Goal: Transaction & Acquisition: Register for event/course

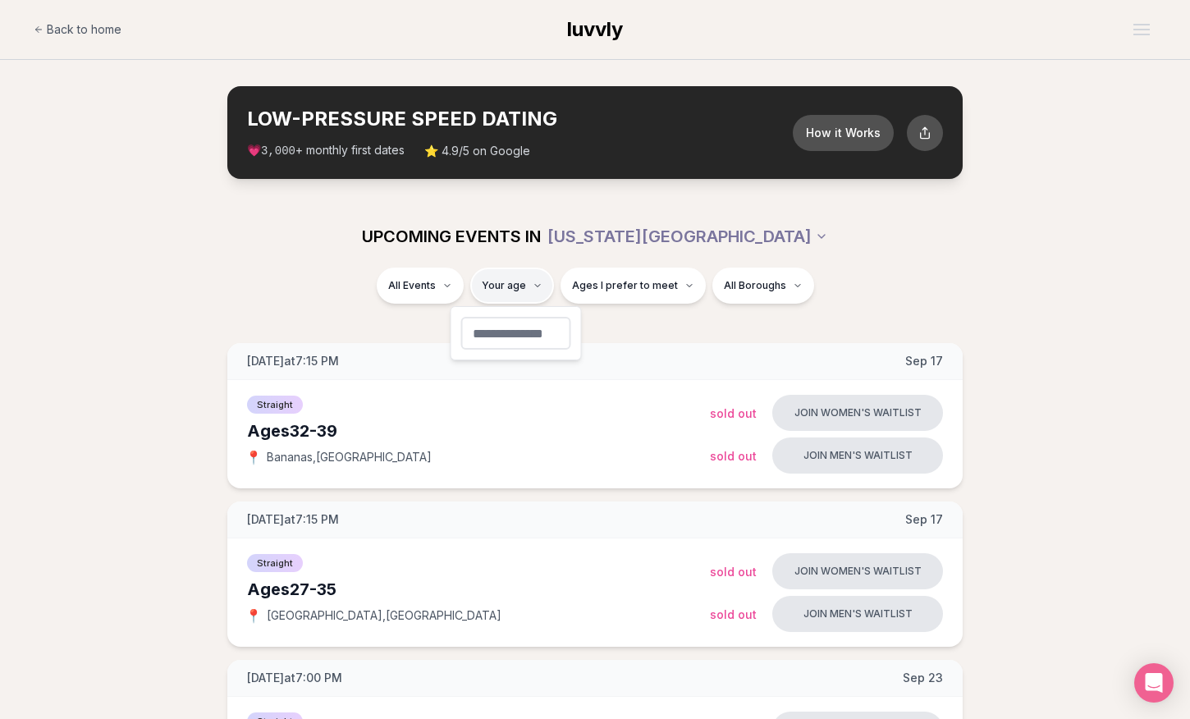
type input "**"
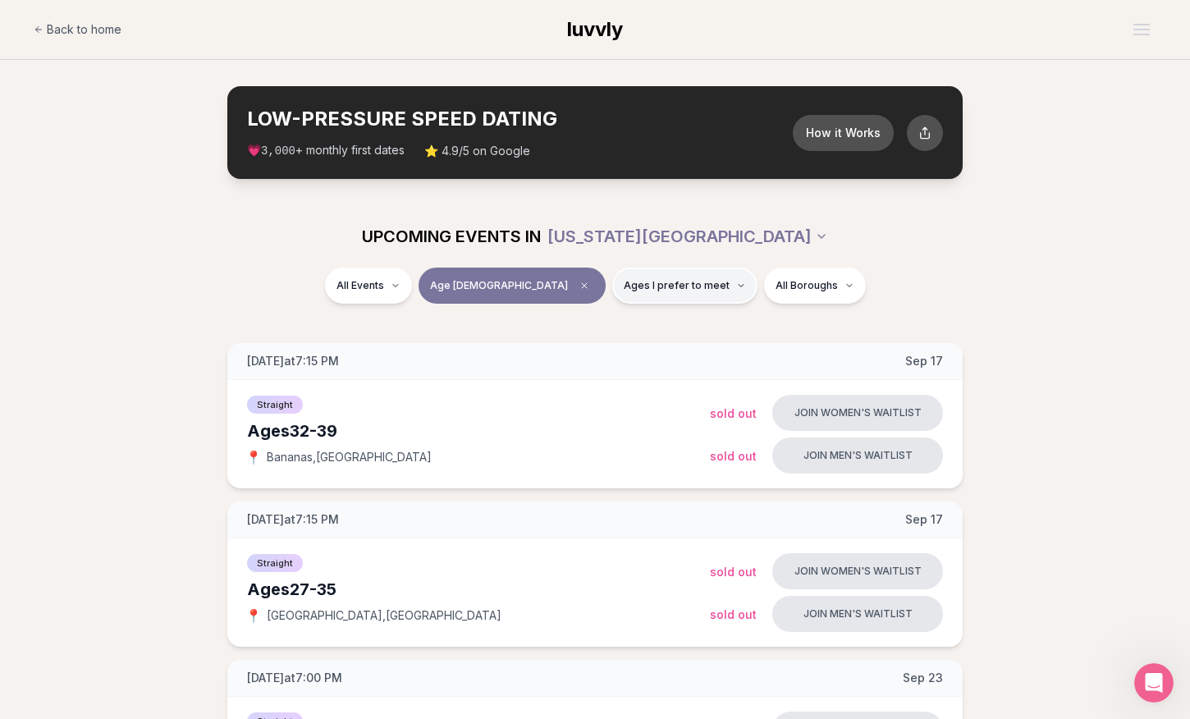
click at [624, 288] on span "Ages I prefer to meet" at bounding box center [677, 285] width 106 height 13
click at [569, 372] on button "Older than me" at bounding box center [568, 371] width 13 height 13
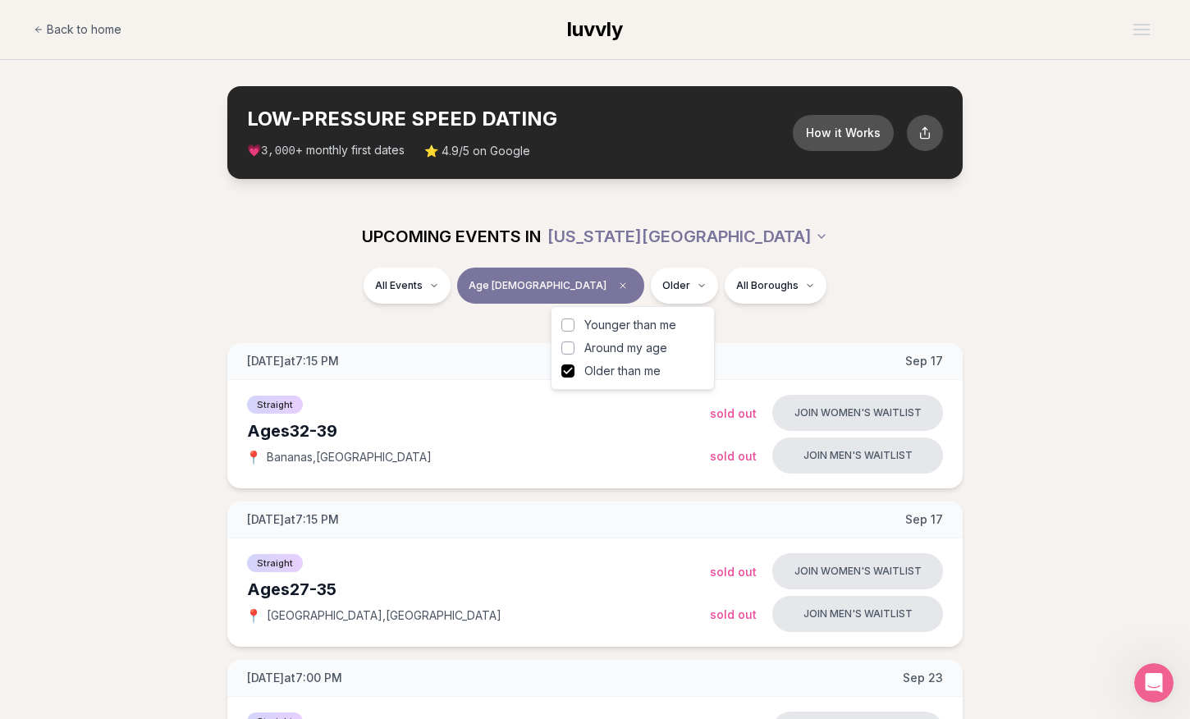
click at [569, 357] on div "Younger than me Around my age Older than me" at bounding box center [633, 348] width 143 height 62
click at [385, 311] on div "All Events Age [DEMOGRAPHIC_DATA] Older All Boroughs" at bounding box center [595, 296] width 1190 height 56
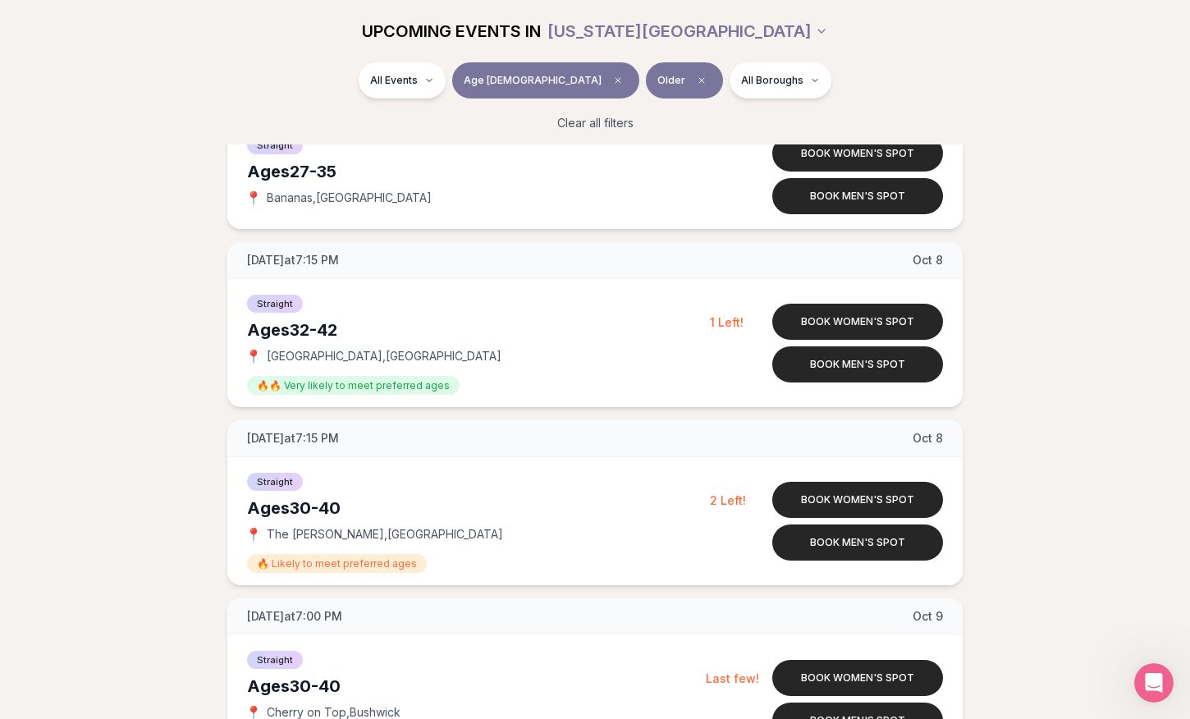
scroll to position [3753, 0]
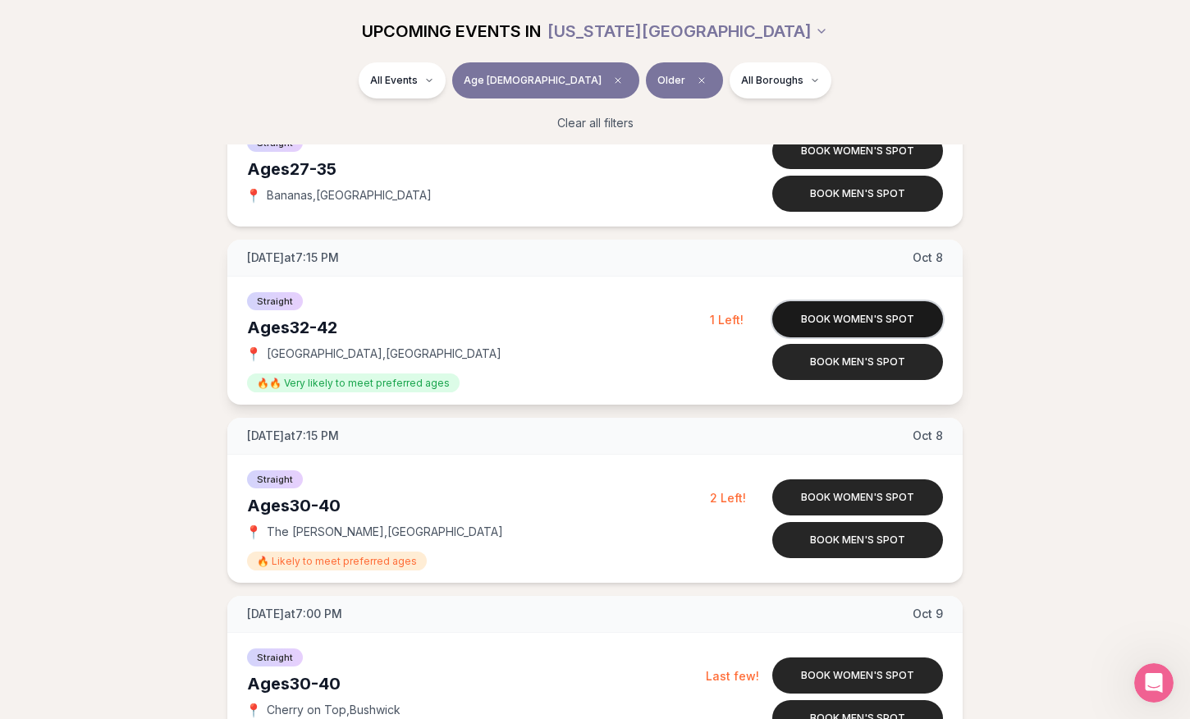
click at [849, 314] on button "Book women's spot" at bounding box center [858, 319] width 171 height 36
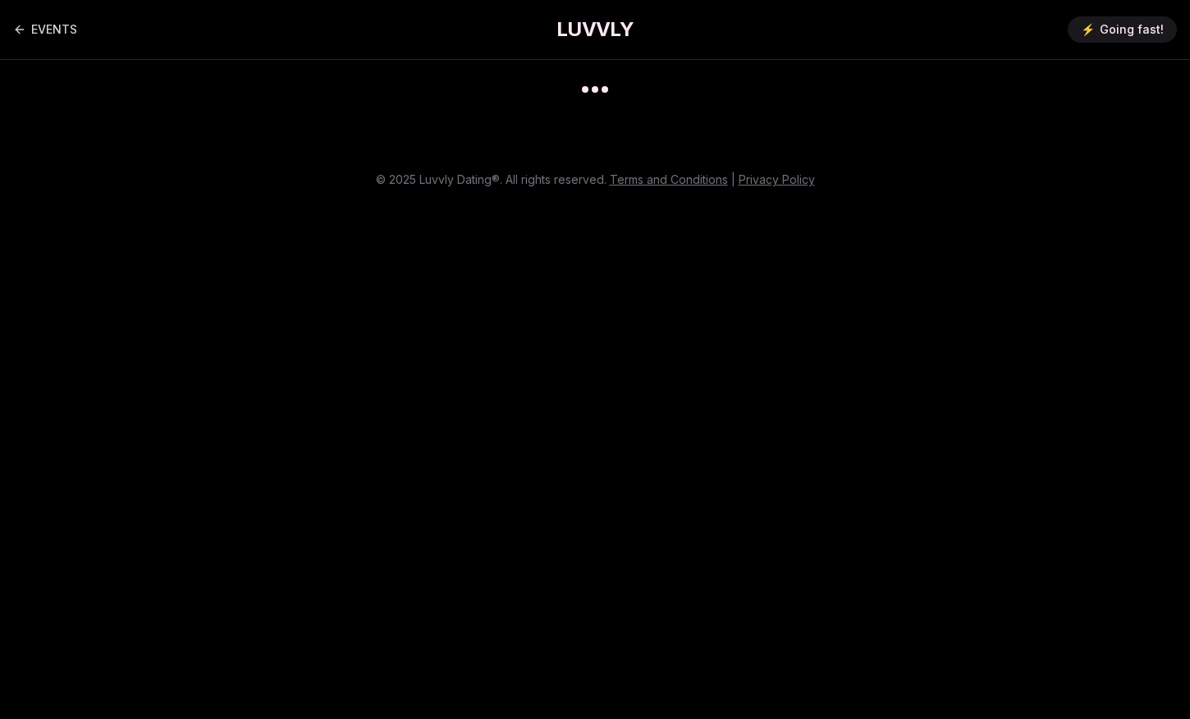
scroll to position [13, 0]
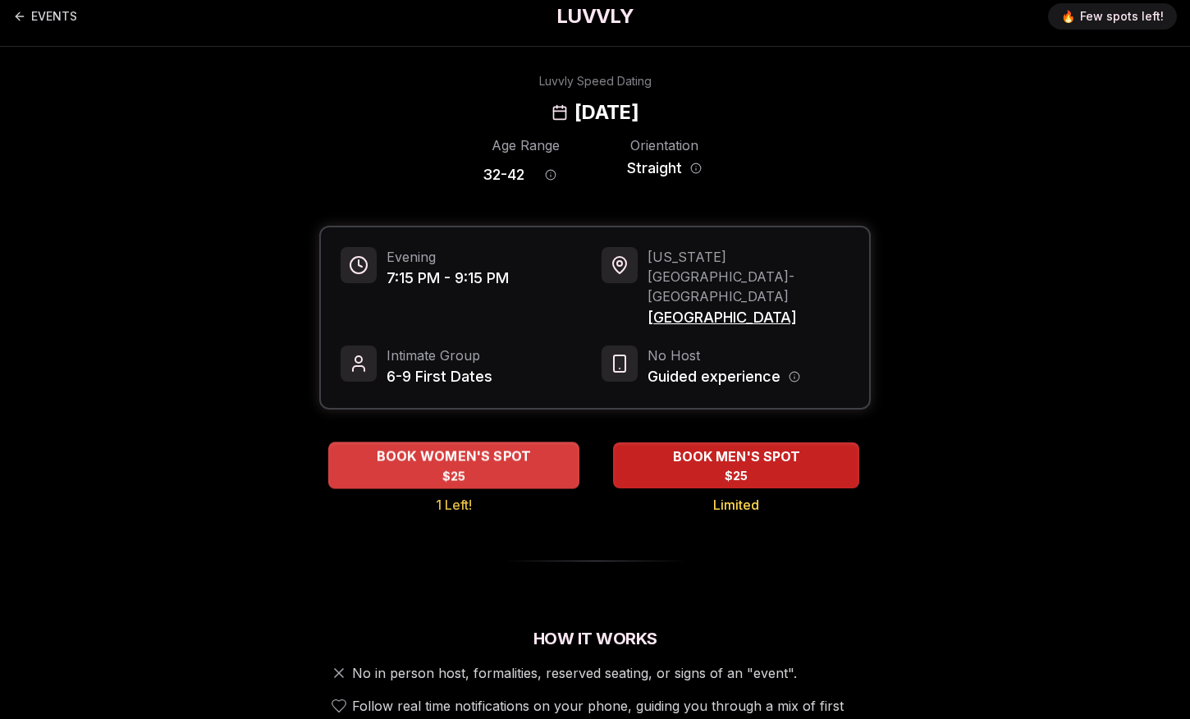
click at [475, 443] on div "BOOK WOMEN'S SPOT $25" at bounding box center [453, 465] width 251 height 45
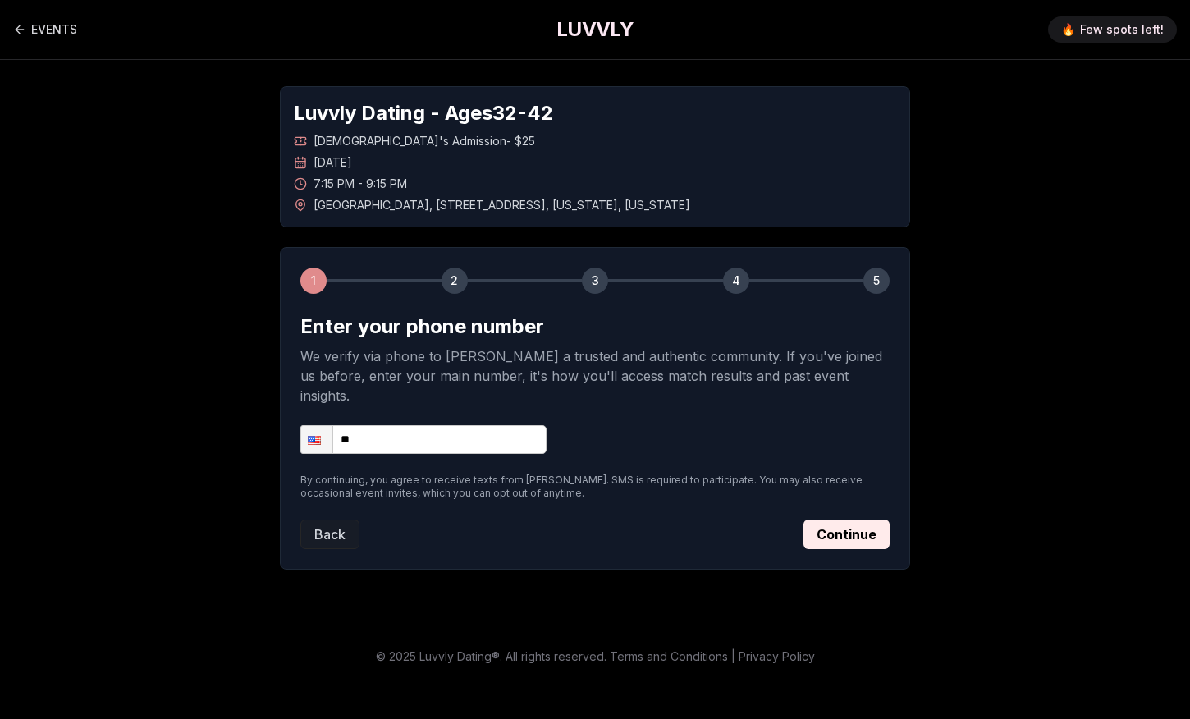
click at [326, 520] on div "1 2 3 4 5 Enter your phone number We verify via phone to [PERSON_NAME] a truste…" at bounding box center [595, 408] width 631 height 323
click at [328, 520] on button "Back" at bounding box center [329, 535] width 59 height 30
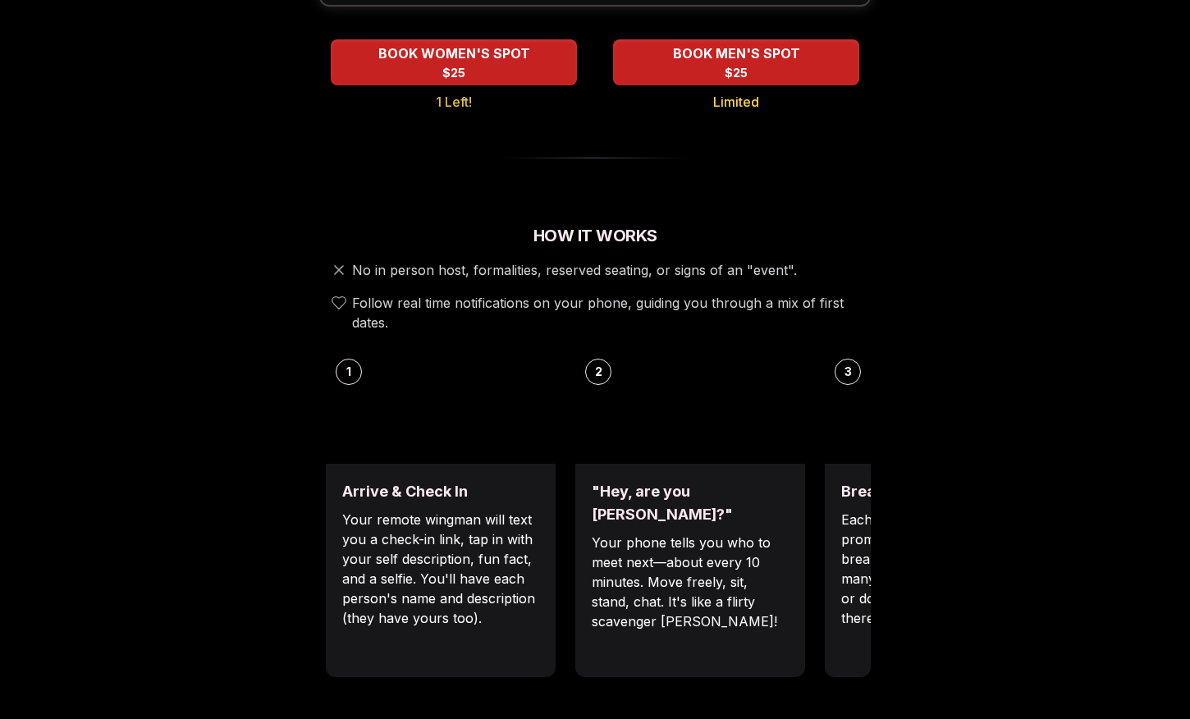
scroll to position [432, 0]
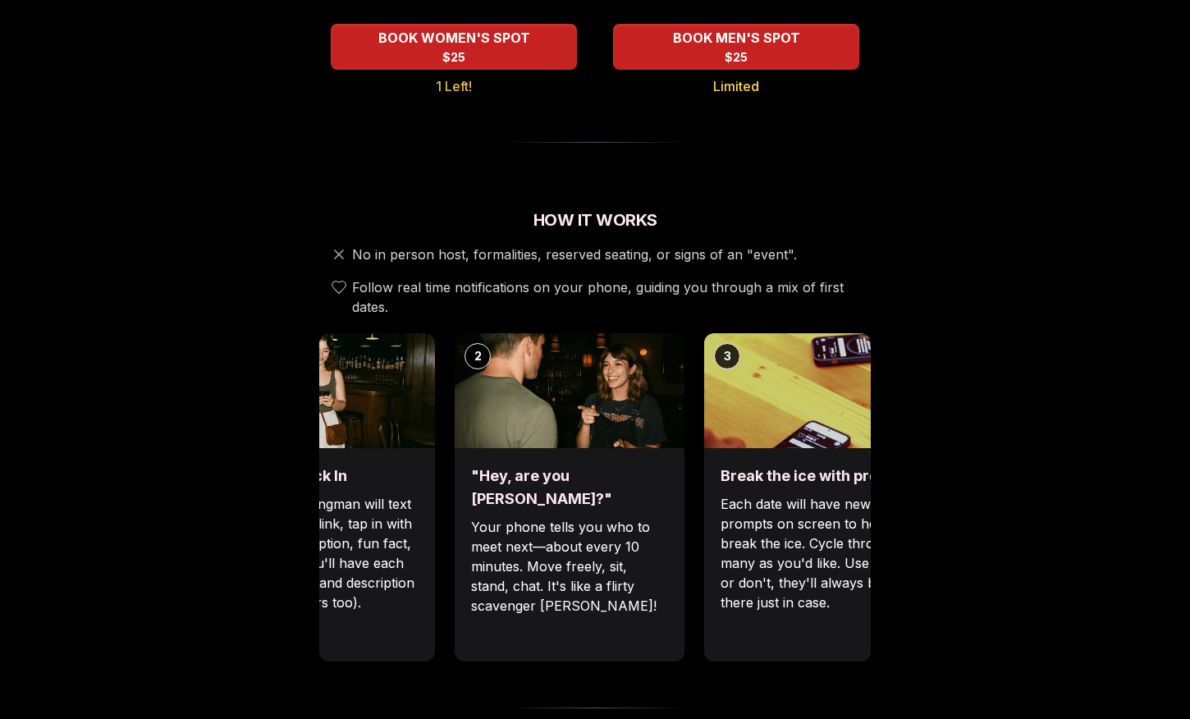
click at [526, 573] on div ""Hey, are you [PERSON_NAME]?" Your phone tells you who to meet next—about every…" at bounding box center [570, 554] width 230 height 213
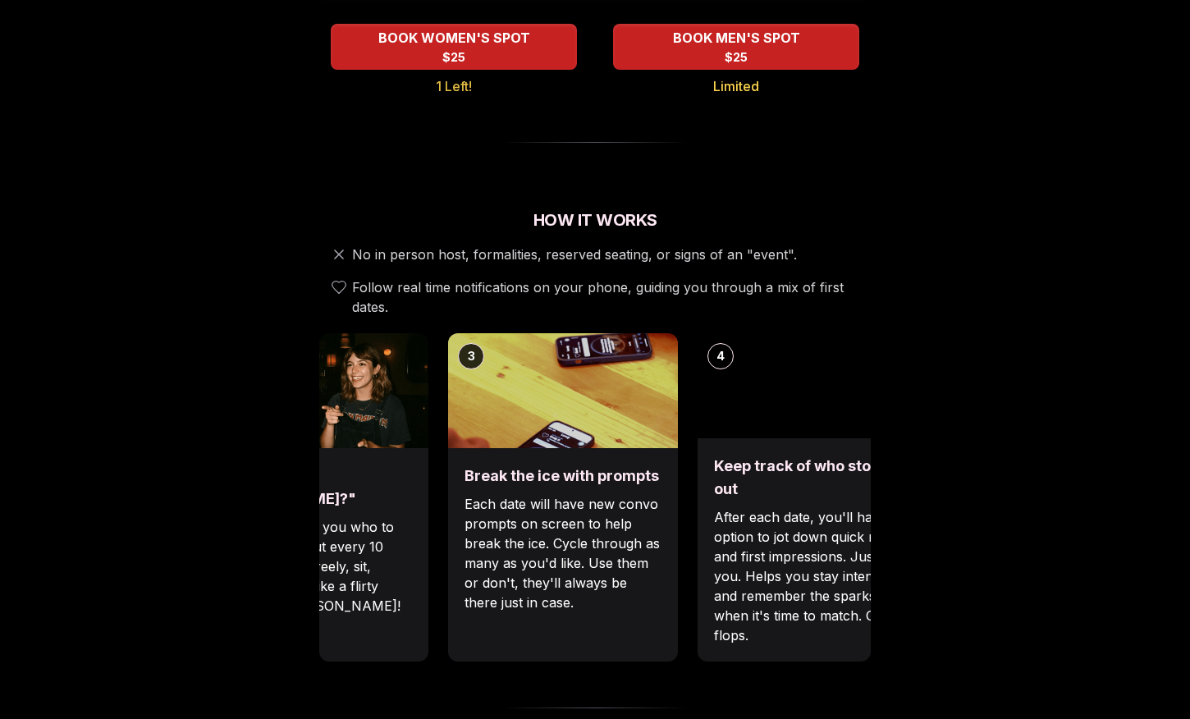
click at [493, 585] on div "Break the ice with prompts Each date will have new convo prompts on screen to h…" at bounding box center [563, 554] width 230 height 213
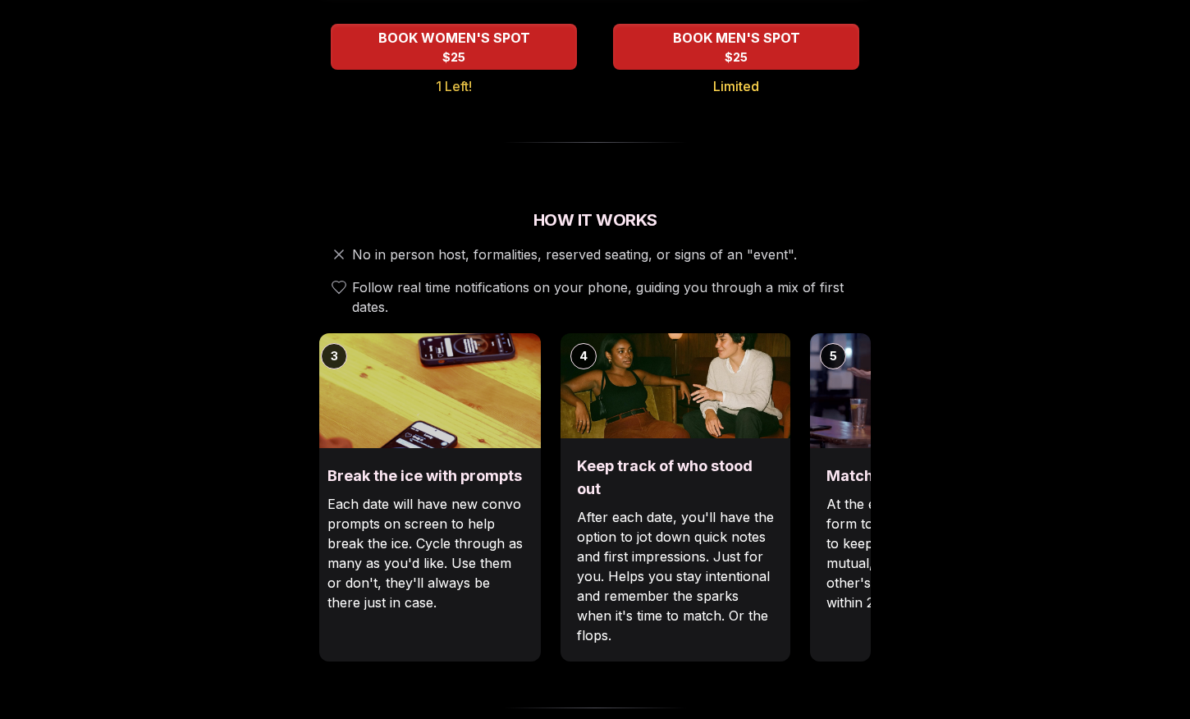
click at [577, 557] on p "After each date, you'll have the option to jot down quick notes and first impre…" at bounding box center [675, 576] width 197 height 138
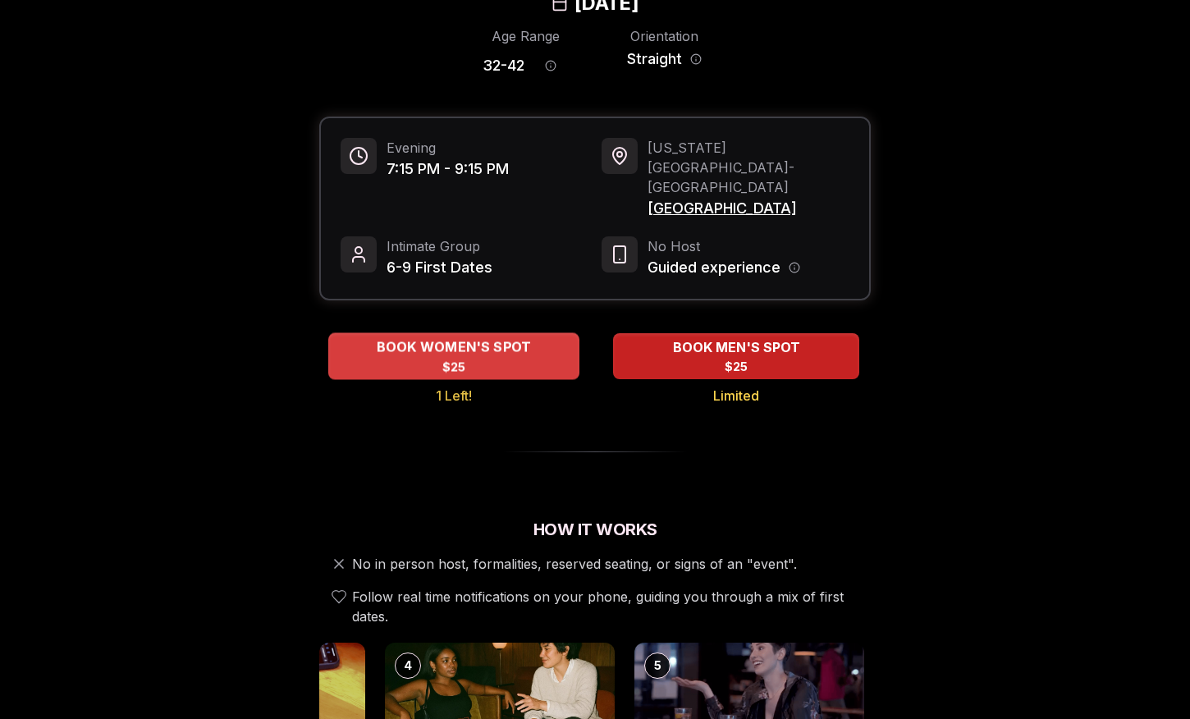
click at [443, 359] on span "$25" at bounding box center [455, 367] width 24 height 16
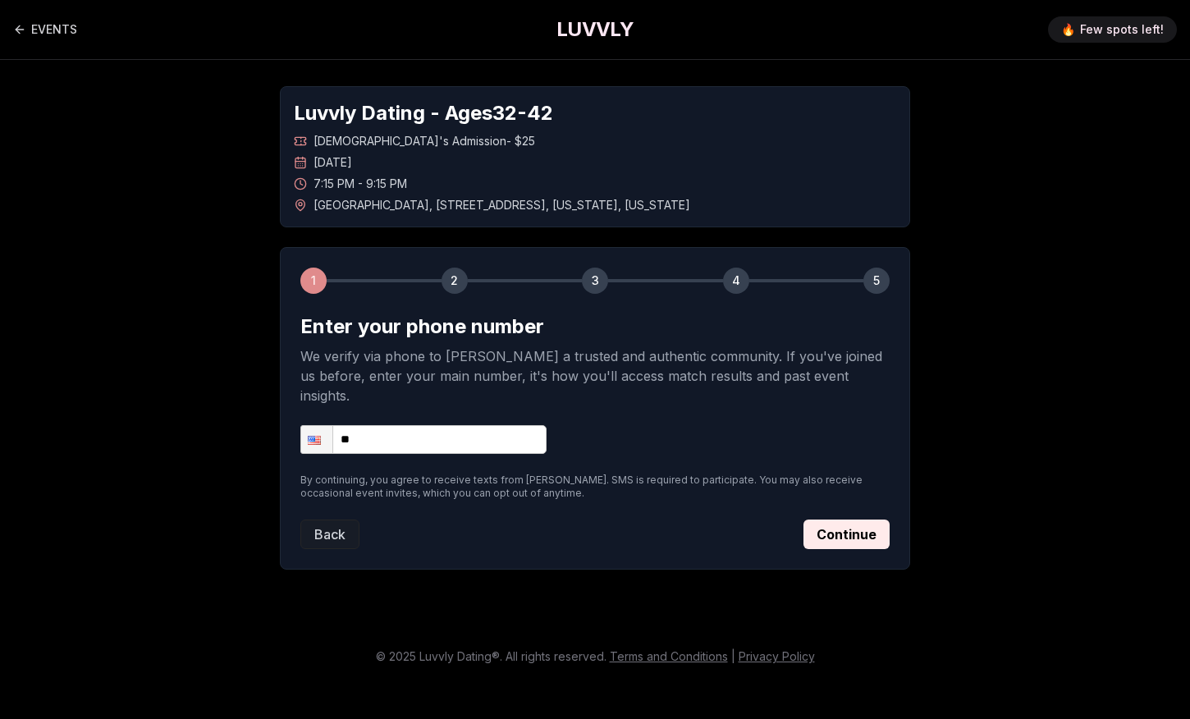
click at [420, 425] on input "**" at bounding box center [423, 439] width 246 height 29
type input "**********"
click at [856, 520] on button "Continue" at bounding box center [847, 535] width 86 height 30
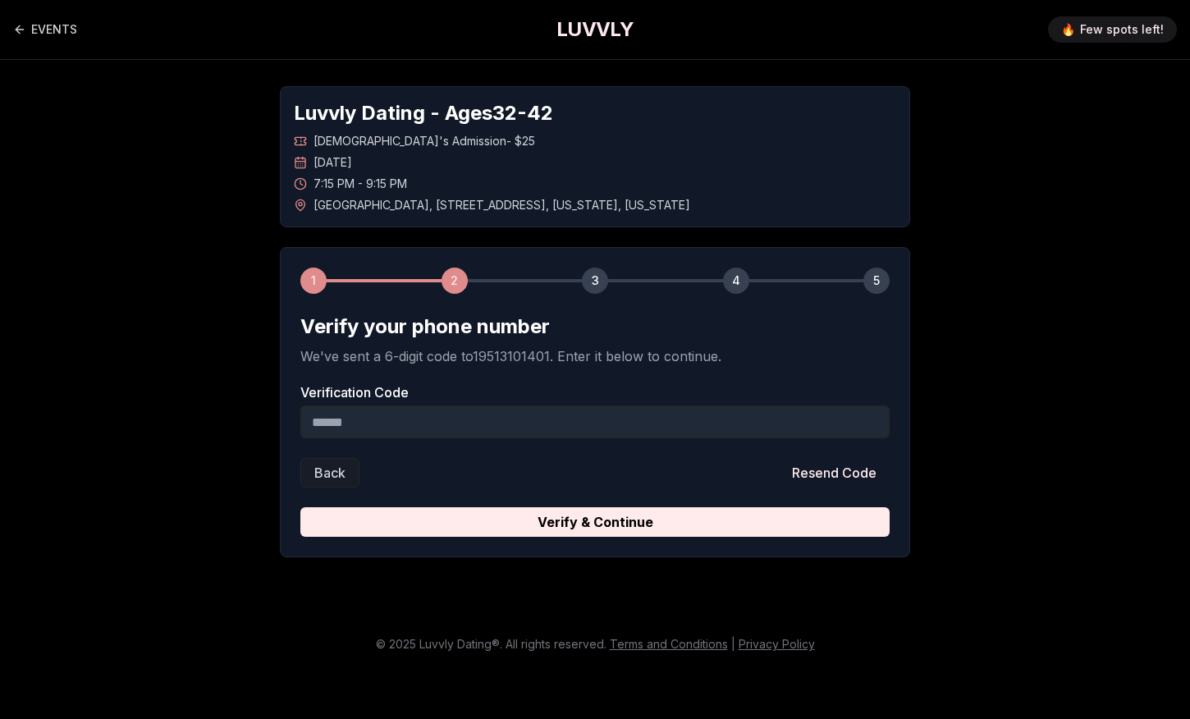
click at [635, 406] on input "Verification Code" at bounding box center [594, 422] width 589 height 33
type input "******"
click at [595, 509] on button "Verify & Continue" at bounding box center [594, 522] width 589 height 30
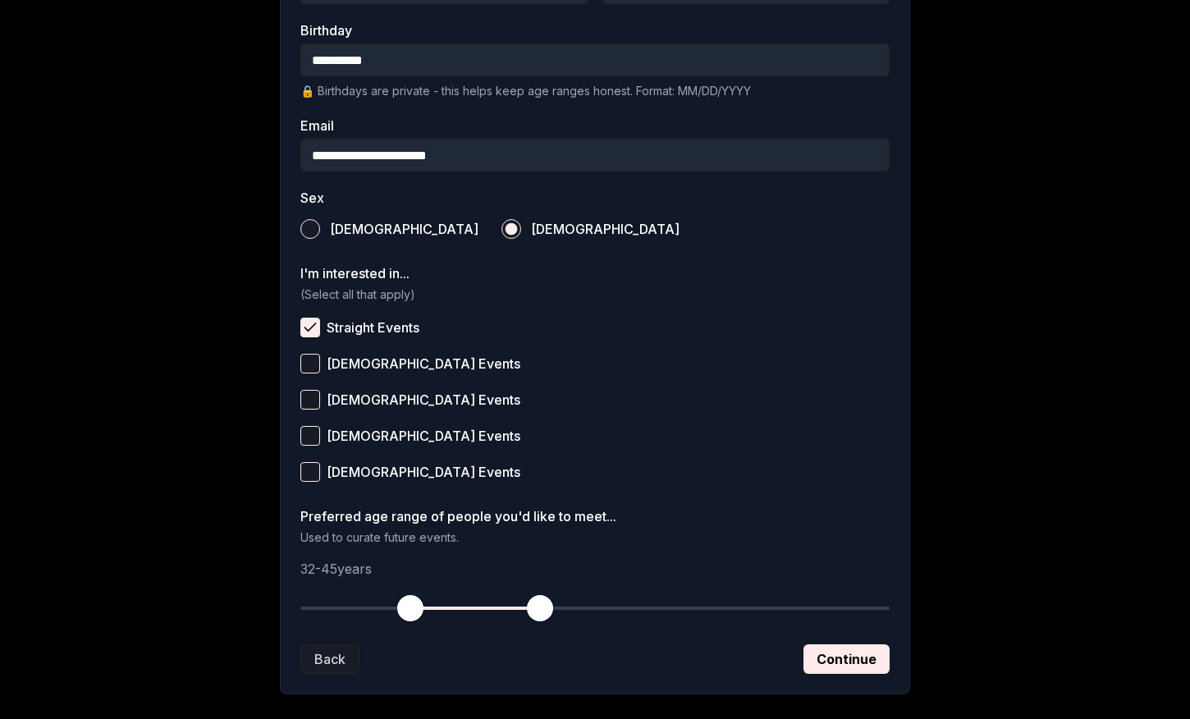
scroll to position [443, 0]
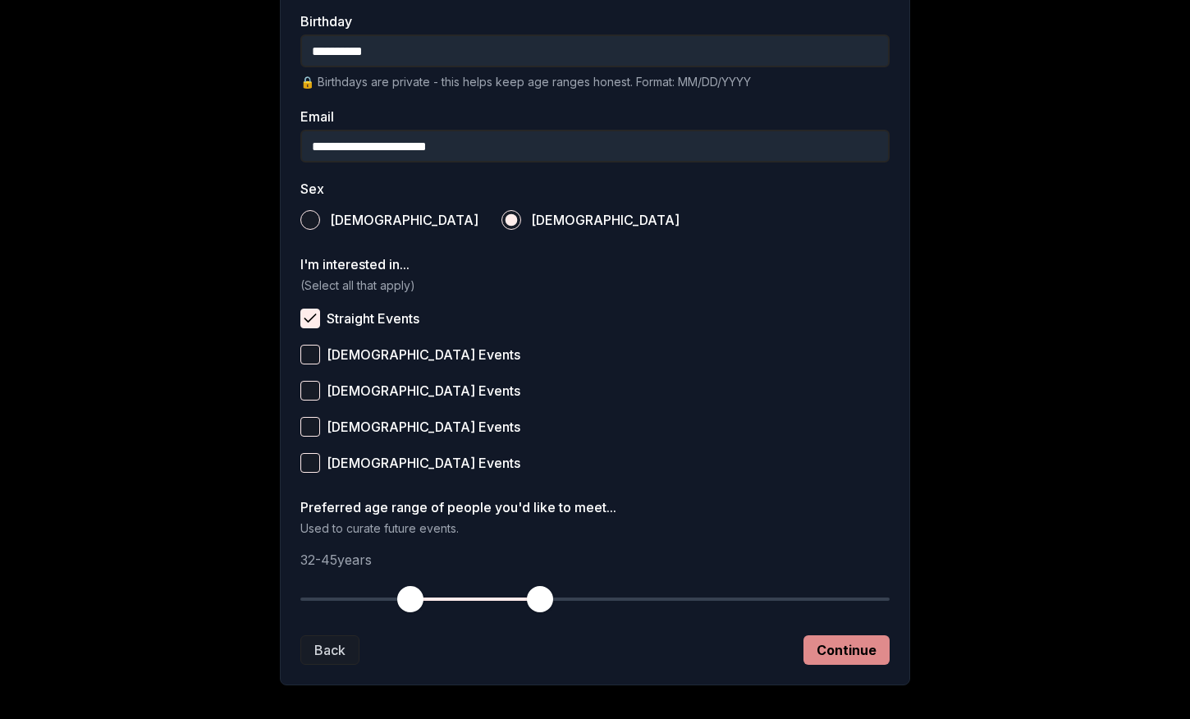
click at [814, 643] on button "Continue" at bounding box center [847, 650] width 86 height 30
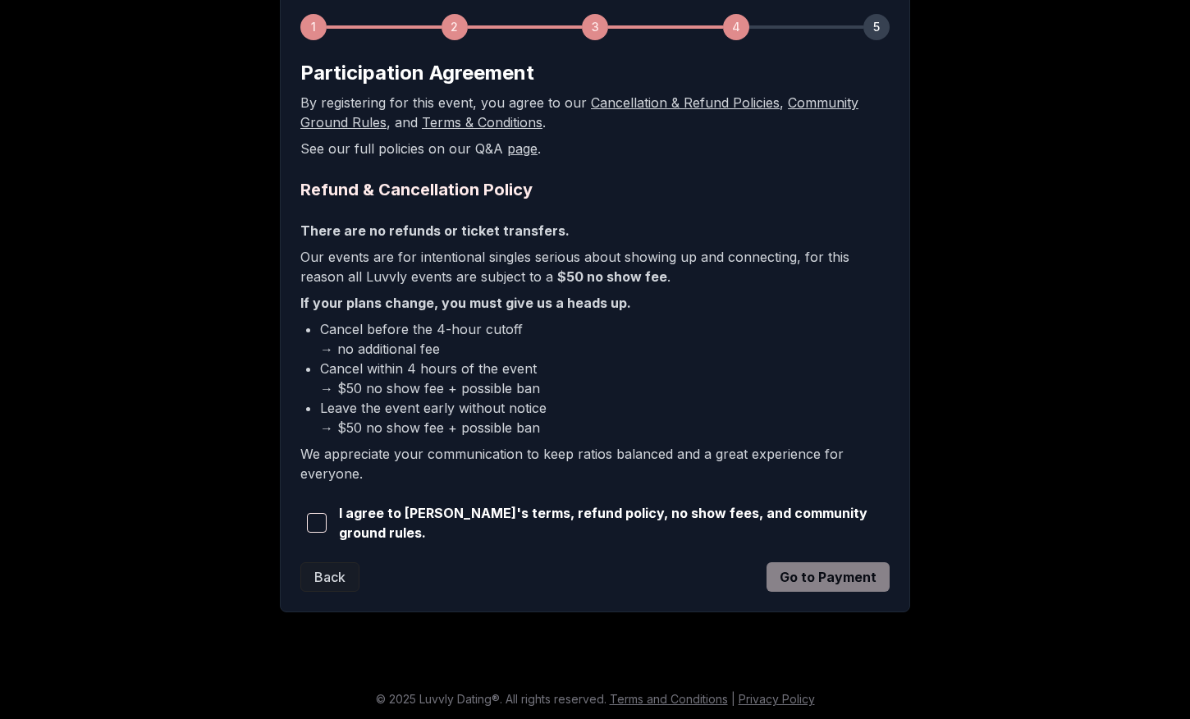
scroll to position [252, 0]
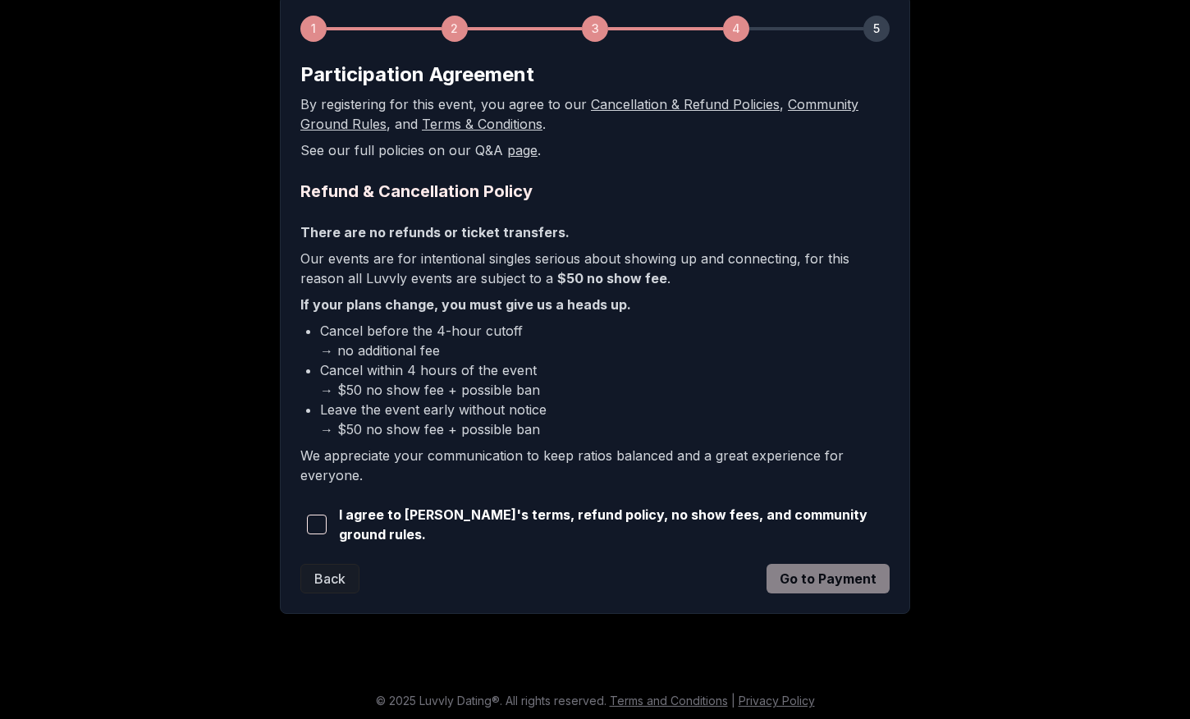
click at [311, 521] on span "button" at bounding box center [317, 525] width 20 height 20
click at [862, 586] on button "Go to Payment" at bounding box center [828, 579] width 123 height 30
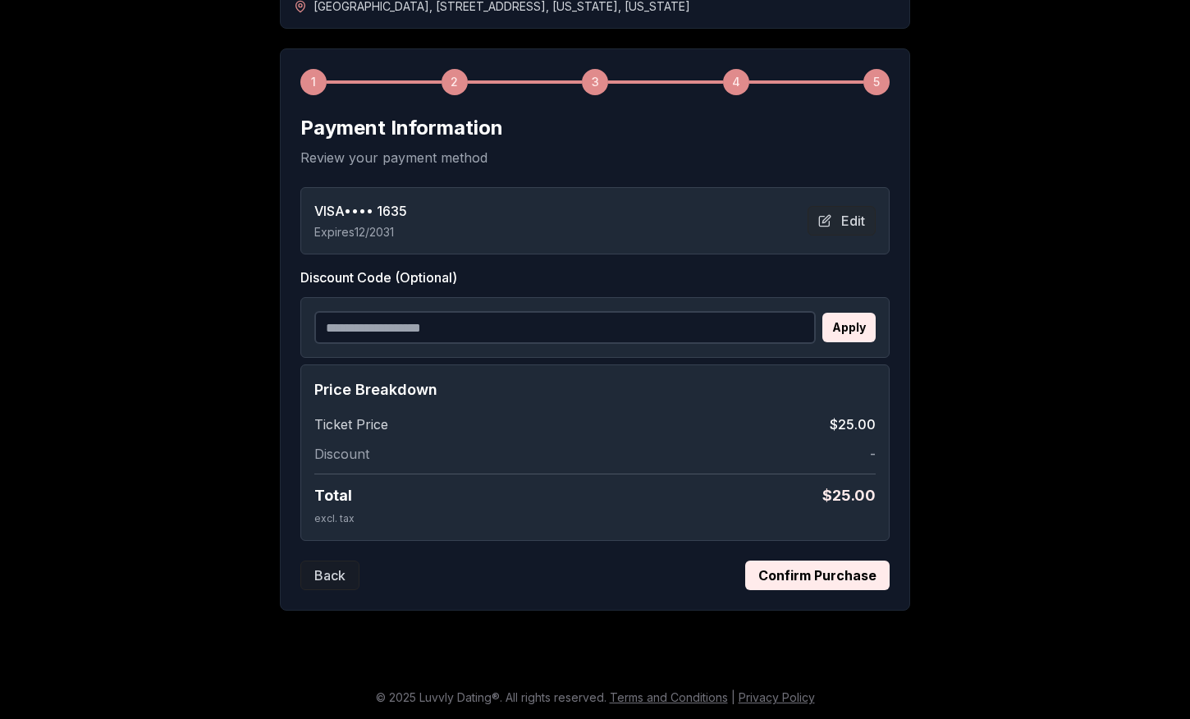
click at [796, 571] on button "Confirm Purchase" at bounding box center [817, 576] width 144 height 30
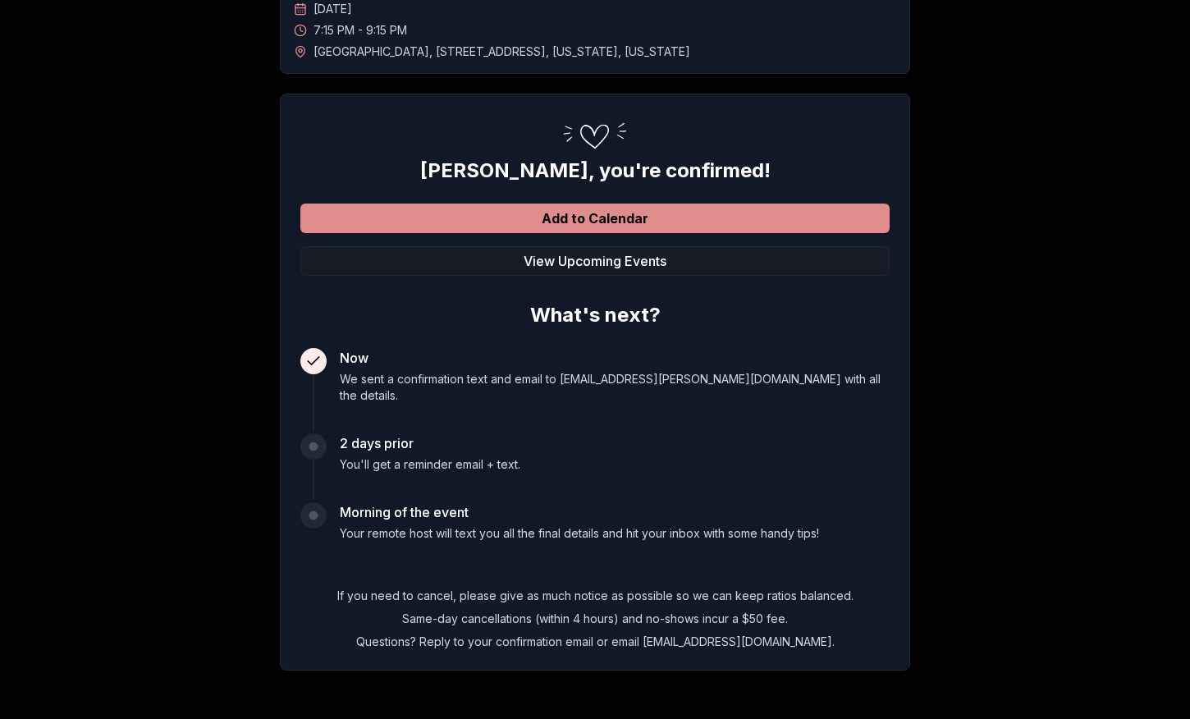
click at [666, 222] on button "Add to Calendar" at bounding box center [594, 219] width 589 height 30
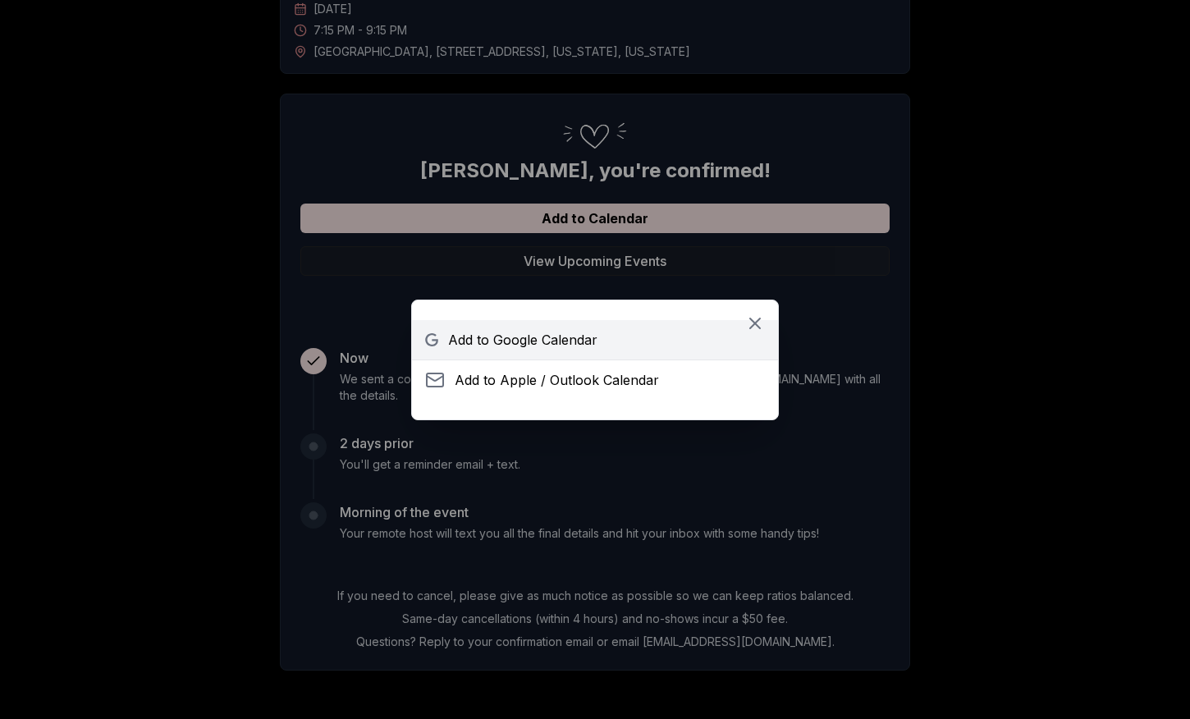
click at [528, 336] on span "Add to Google Calendar" at bounding box center [522, 340] width 149 height 20
